Goal: Transaction & Acquisition: Download file/media

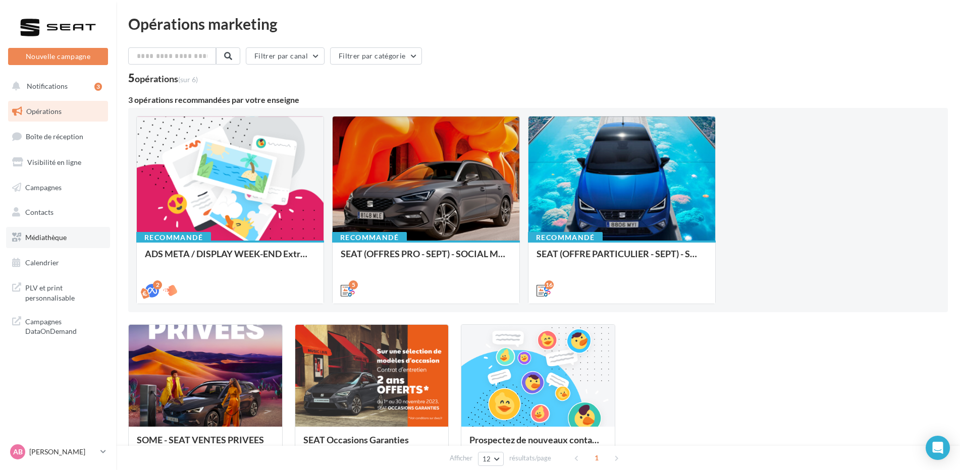
click at [44, 236] on span "Médiathèque" at bounding box center [45, 237] width 41 height 9
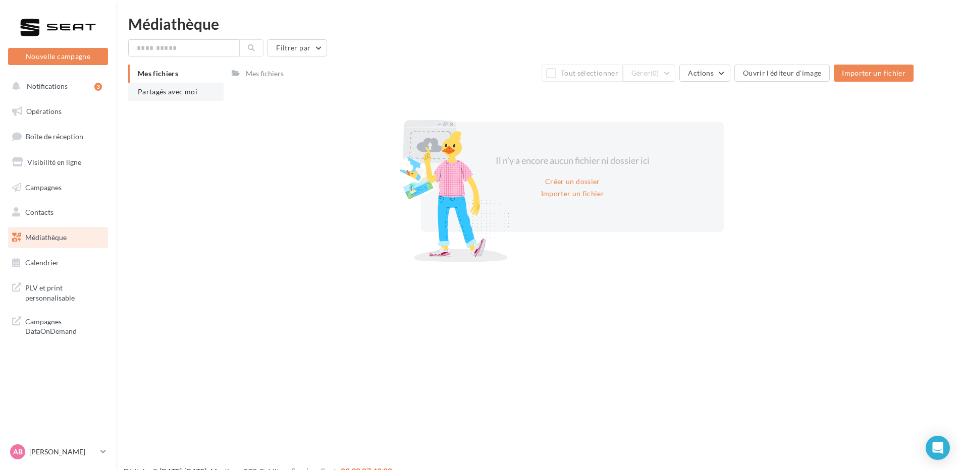
drag, startPoint x: 179, startPoint y: 88, endPoint x: 187, endPoint y: 90, distance: 8.3
click at [178, 88] on span "Partagés avec moi" at bounding box center [168, 91] width 60 height 9
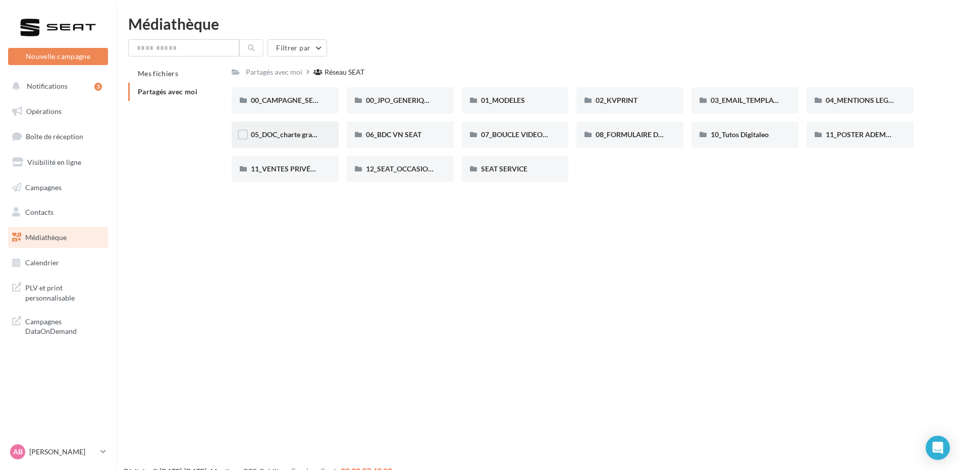
click at [285, 131] on span "05_DOC_charte graphique + Guidelines" at bounding box center [312, 134] width 123 height 9
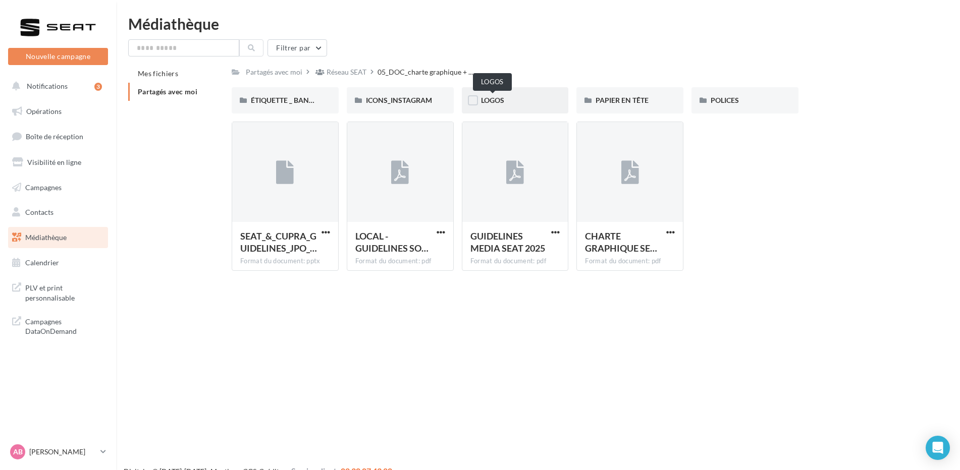
click at [502, 101] on span "LOGOS" at bounding box center [492, 100] width 23 height 9
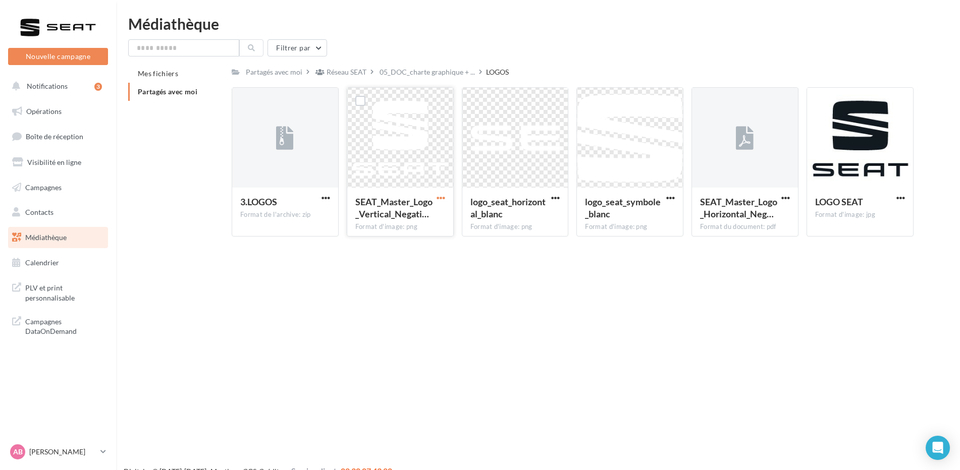
click at [442, 196] on span "button" at bounding box center [441, 198] width 9 height 9
click at [402, 214] on button "Télécharger" at bounding box center [396, 218] width 101 height 26
